Goal: Find specific page/section: Find specific page/section

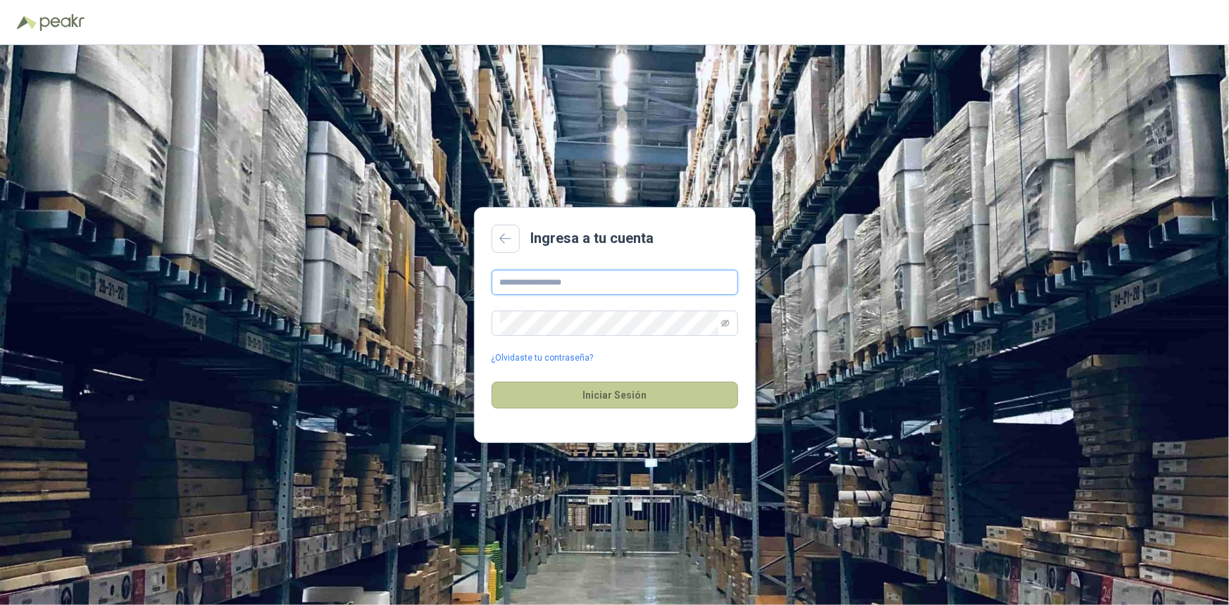
type input "**********"
click at [667, 395] on button "Iniciar Sesión" at bounding box center [614, 395] width 246 height 27
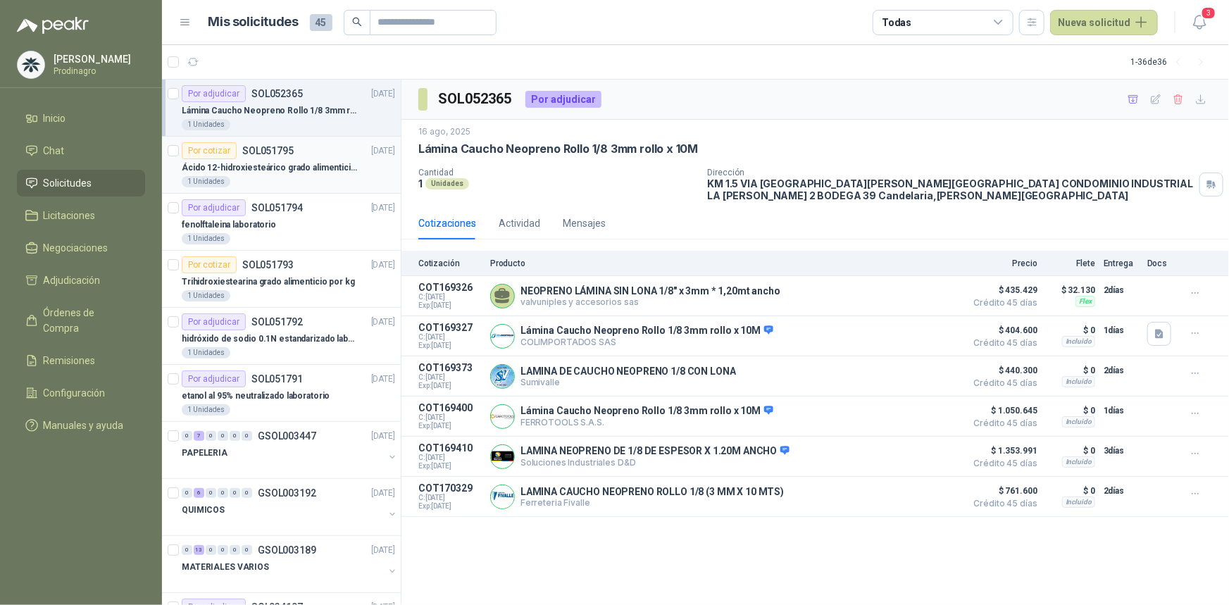
click at [269, 177] on div "1 Unidades" at bounding box center [288, 181] width 213 height 11
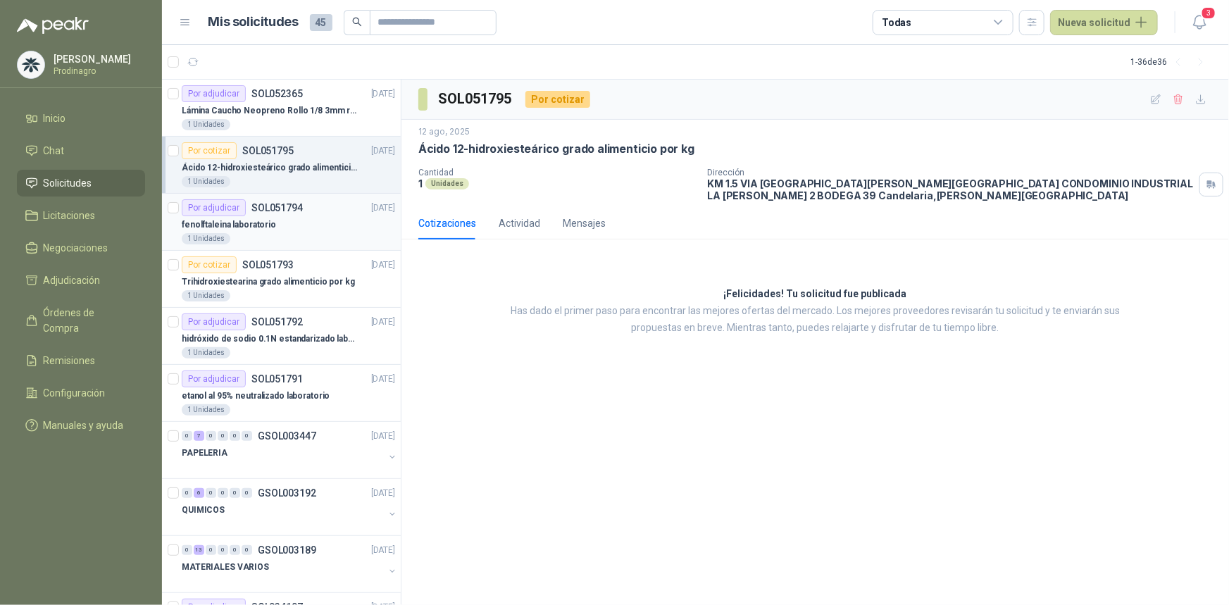
click at [272, 231] on div "fenolftaleina laboratorio" at bounding box center [288, 224] width 213 height 17
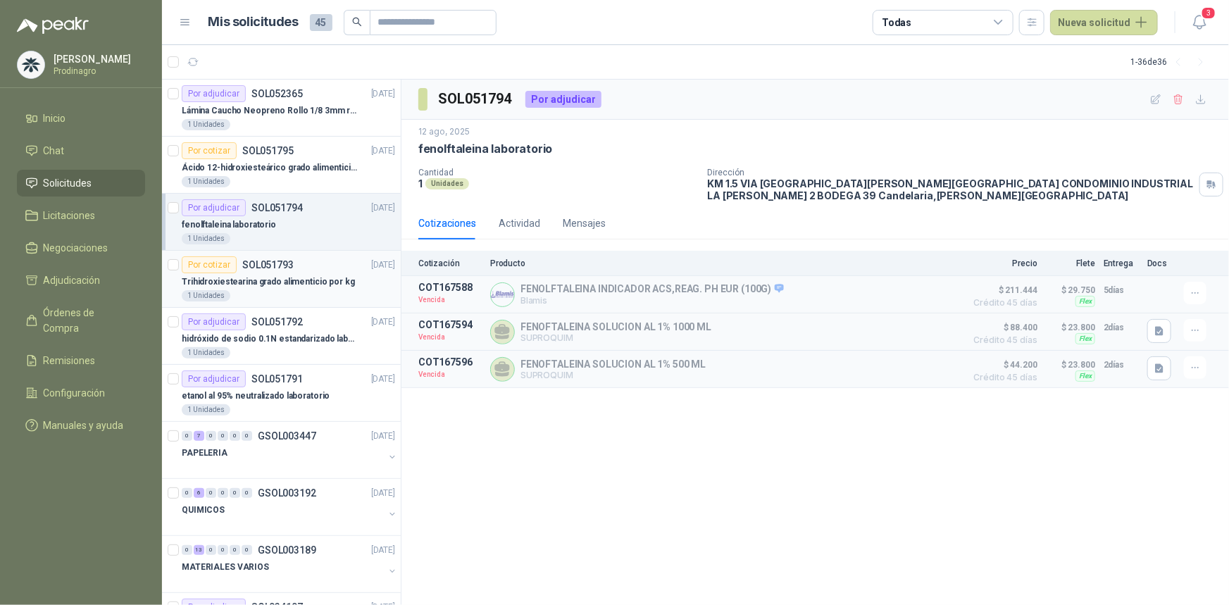
click at [253, 265] on p "SOL051793" at bounding box center [267, 265] width 51 height 10
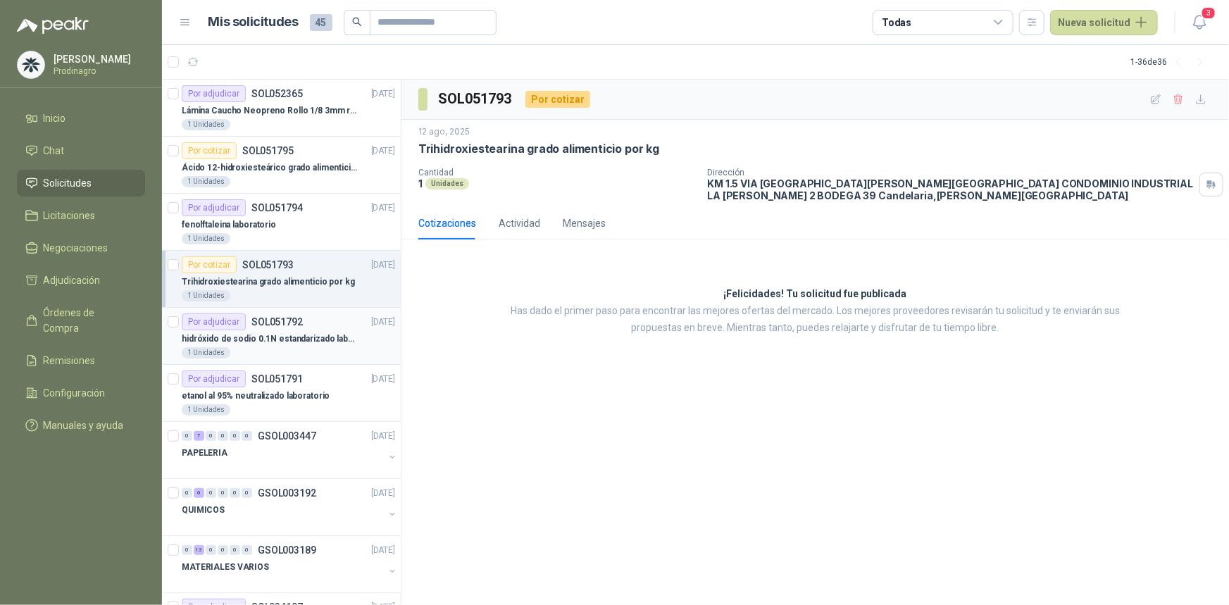
click at [281, 325] on p "SOL051792" at bounding box center [276, 322] width 51 height 10
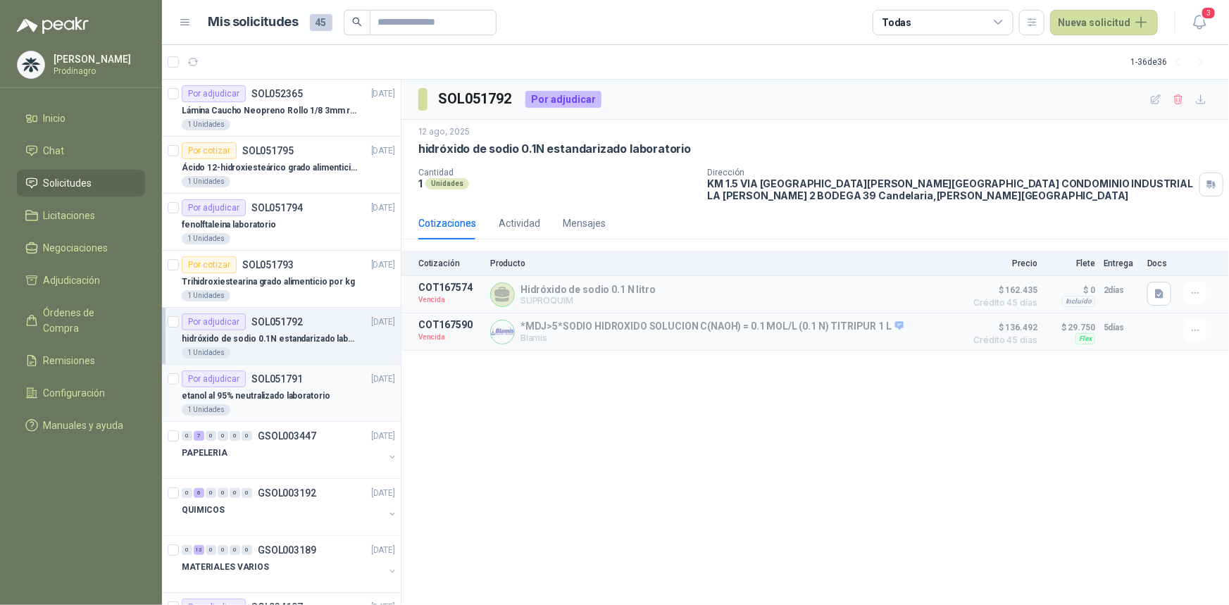
click at [265, 380] on p "SOL051791" at bounding box center [276, 379] width 51 height 10
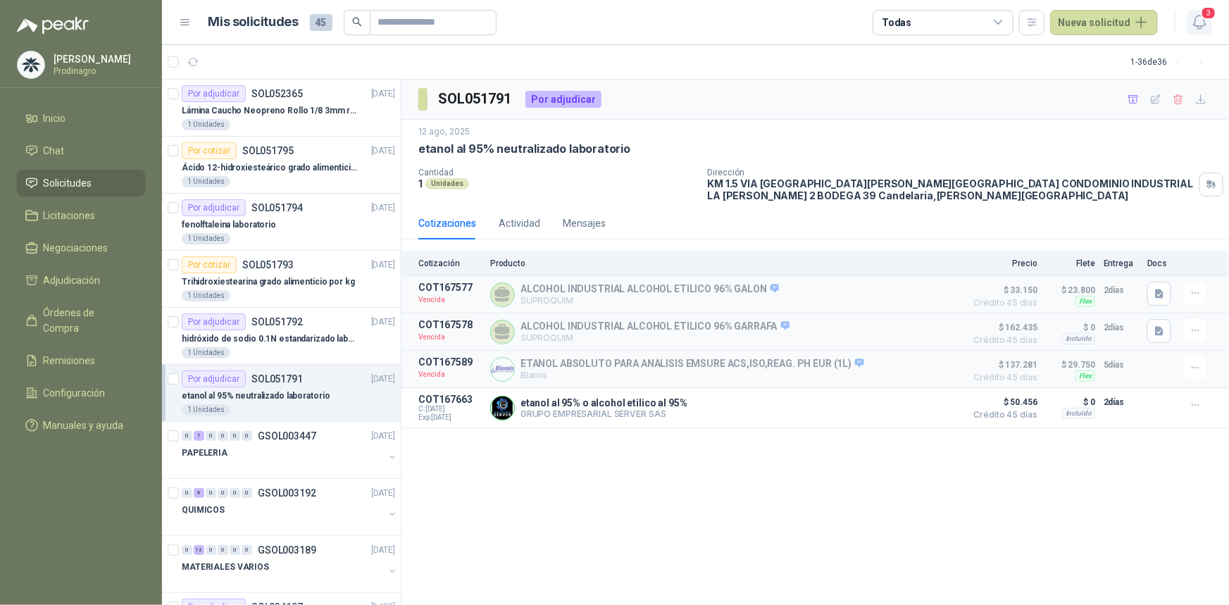
click at [1203, 9] on span "3" at bounding box center [1207, 12] width 15 height 13
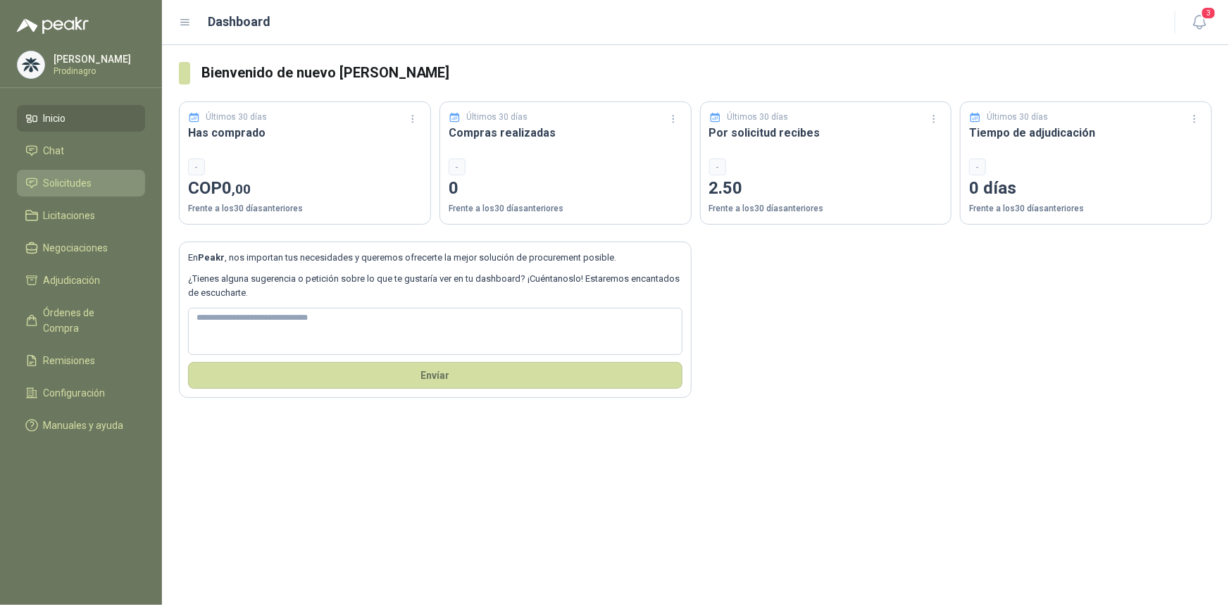
click at [71, 174] on link "Solicitudes" at bounding box center [81, 183] width 128 height 27
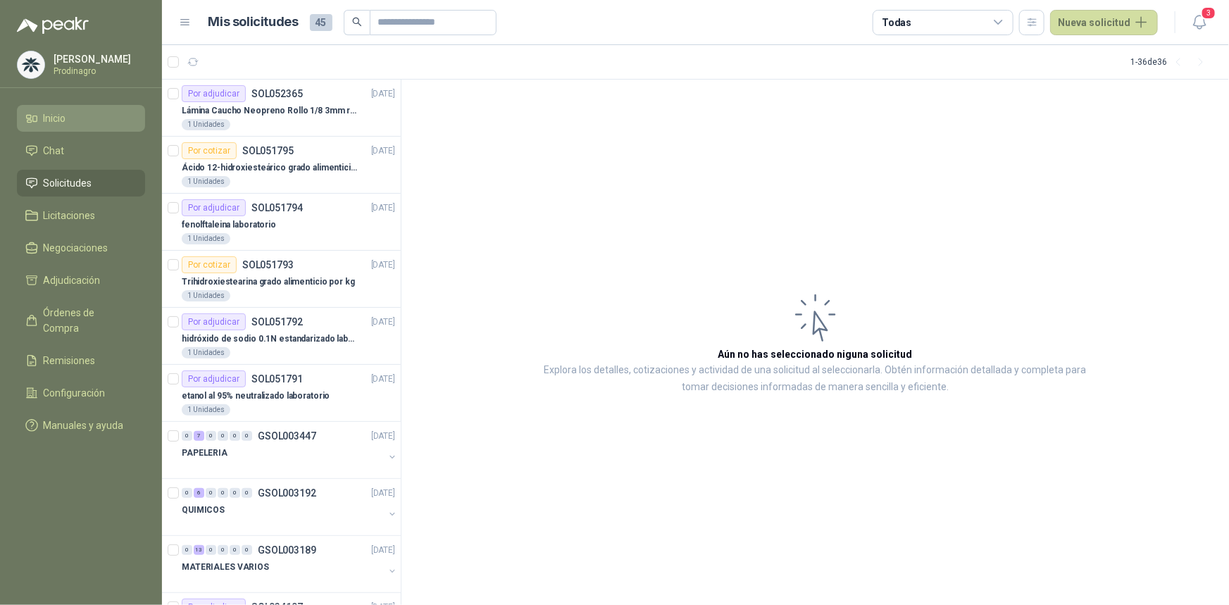
click at [56, 116] on span "Inicio" at bounding box center [55, 118] width 23 height 15
